Goal: Information Seeking & Learning: Learn about a topic

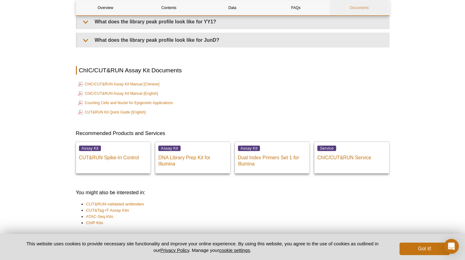
scroll to position [1417, 0]
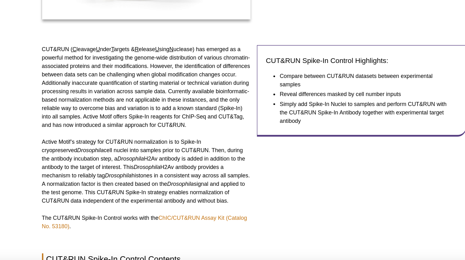
scroll to position [165, 0]
